Goal: Book appointment/travel/reservation

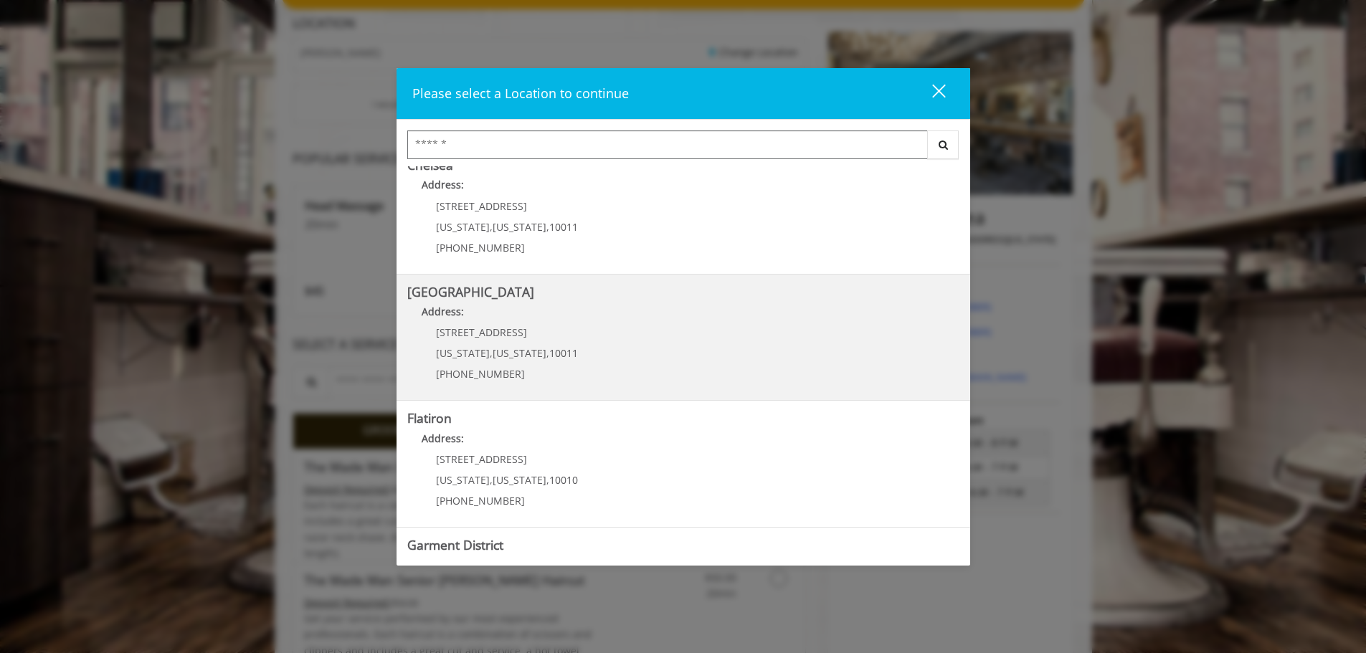
scroll to position [241, 0]
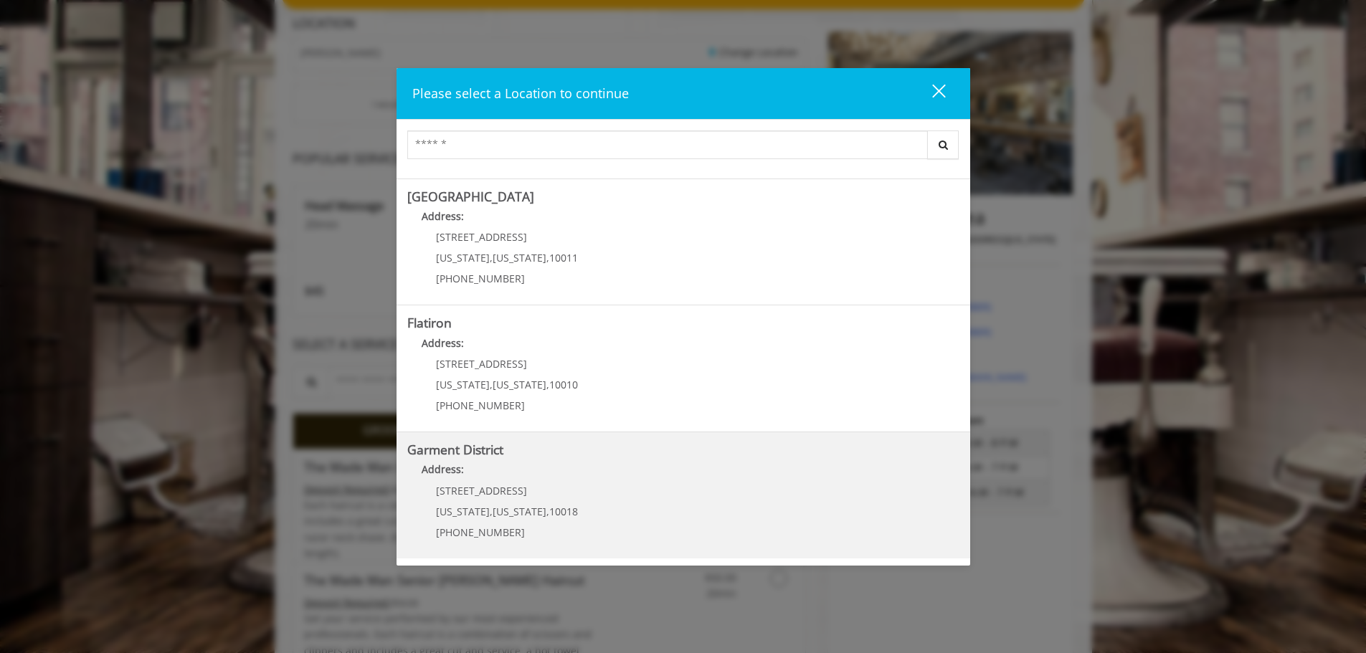
click at [552, 499] on div "[STREET_ADDRESS][US_STATE][US_STATE] (212) 997-4247" at bounding box center [496, 517] width 178 height 62
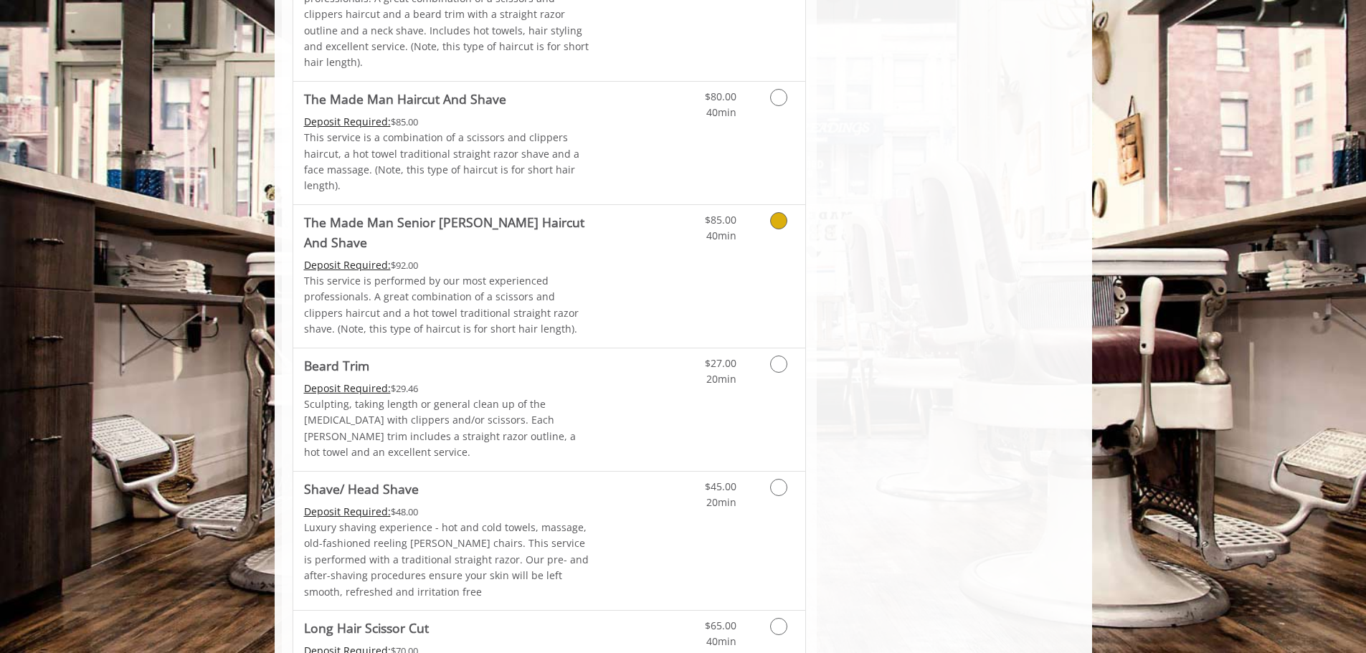
scroll to position [1376, 0]
click at [623, 349] on link "Discounted Price" at bounding box center [634, 410] width 85 height 123
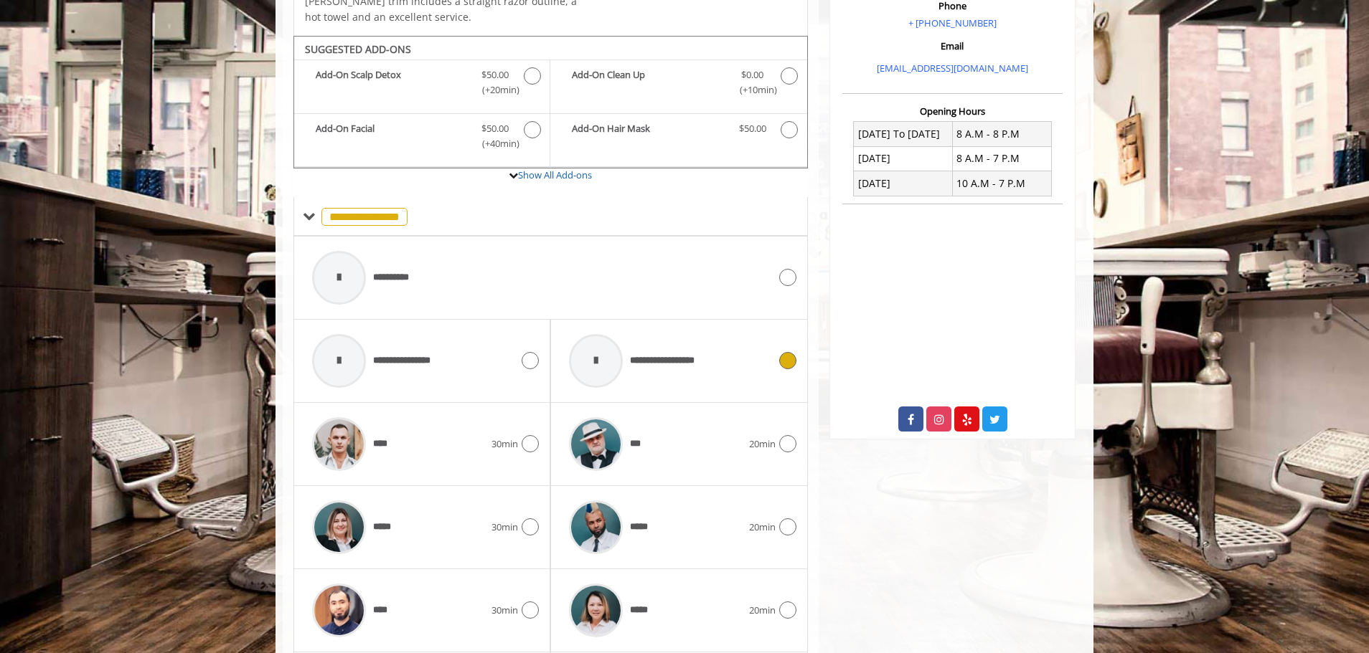
scroll to position [478, 0]
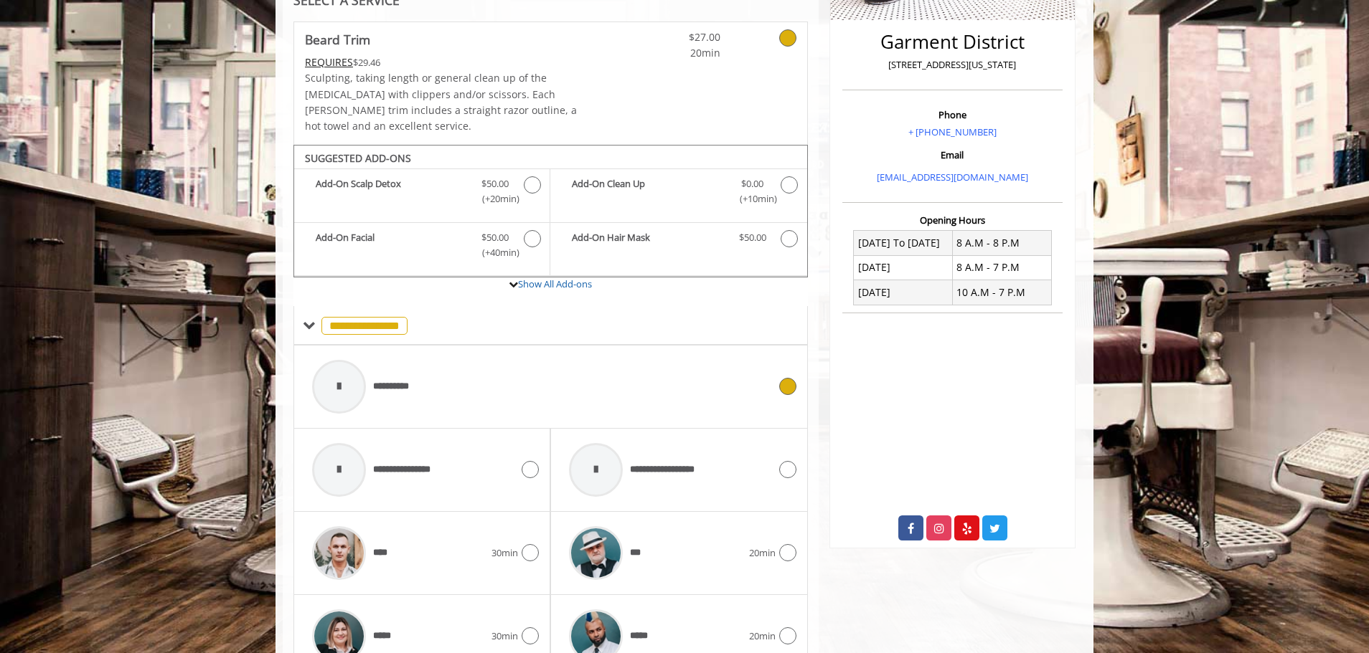
click at [496, 357] on div "**********" at bounding box center [540, 387] width 471 height 68
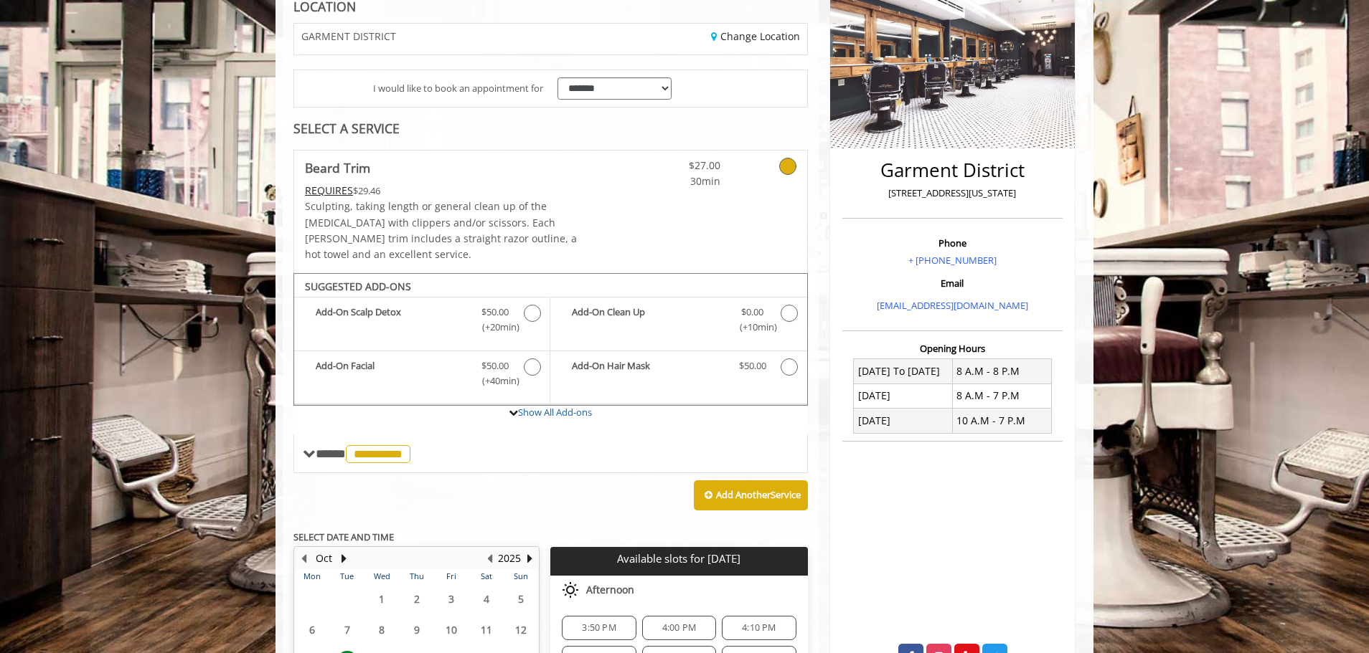
scroll to position [222, 0]
